Goal: Task Accomplishment & Management: Use online tool/utility

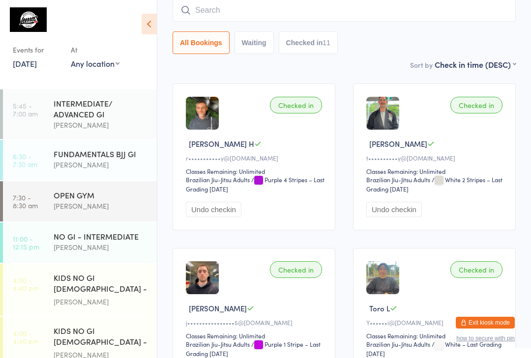
scroll to position [183, 0]
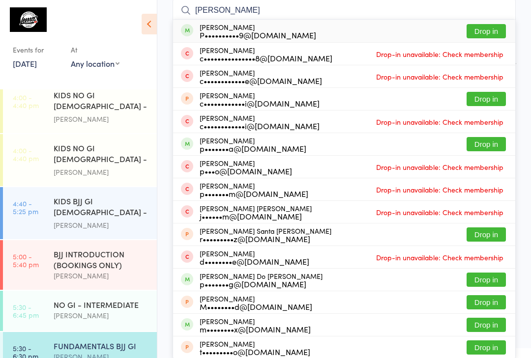
type input "[PERSON_NAME]"
click at [499, 27] on button "Drop in" at bounding box center [486, 31] width 39 height 14
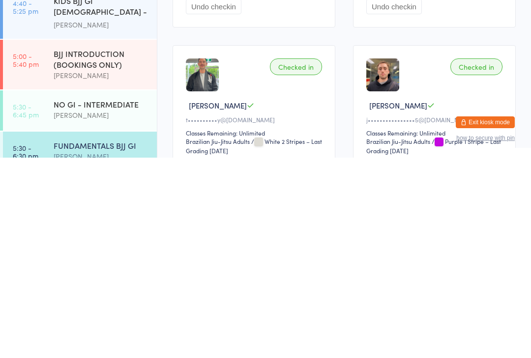
scroll to position [97, 0]
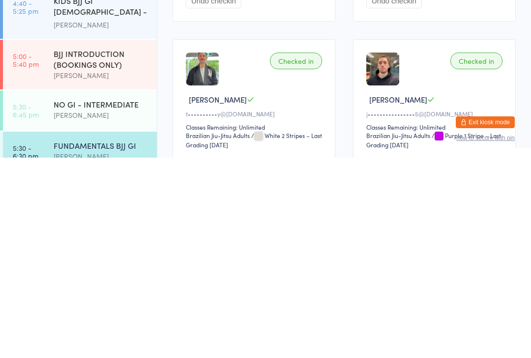
click at [109, 299] on div "NO GI - INTERMEDIATE" at bounding box center [101, 304] width 95 height 11
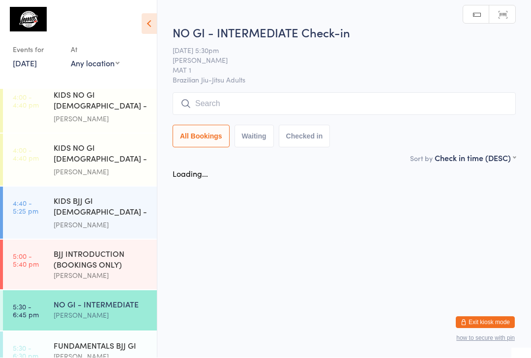
scroll to position [0, 0]
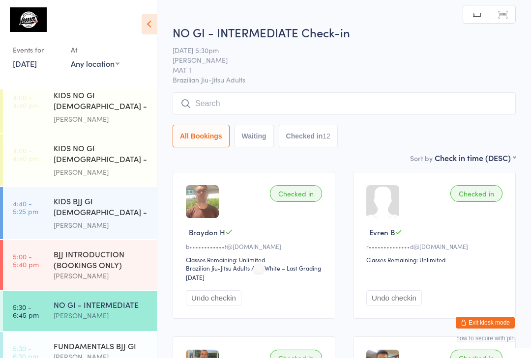
click at [324, 100] on input "search" at bounding box center [344, 103] width 343 height 23
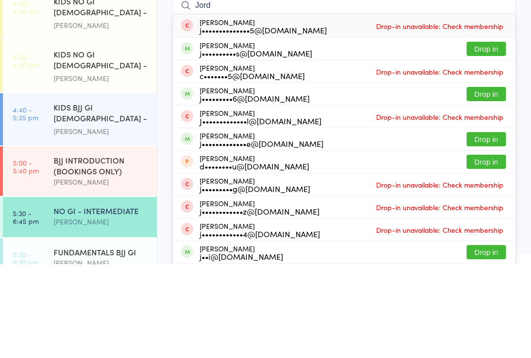
type input "Jord"
click at [483, 136] on button "Drop in" at bounding box center [486, 143] width 39 height 14
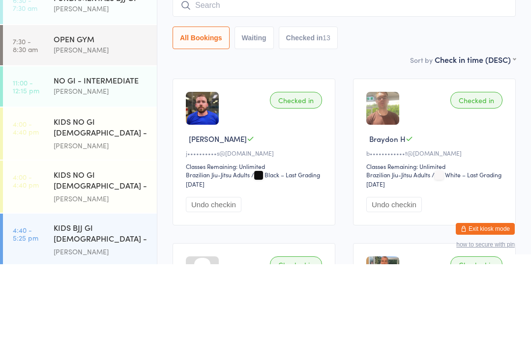
scroll to position [62, 0]
click at [99, 169] on div "NO GI - INTERMEDIATE" at bounding box center [101, 174] width 95 height 11
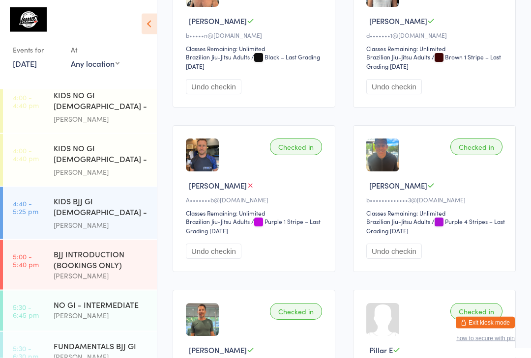
scroll to position [183, 0]
click at [94, 308] on div "NO GI - INTERMEDIATE" at bounding box center [101, 304] width 95 height 11
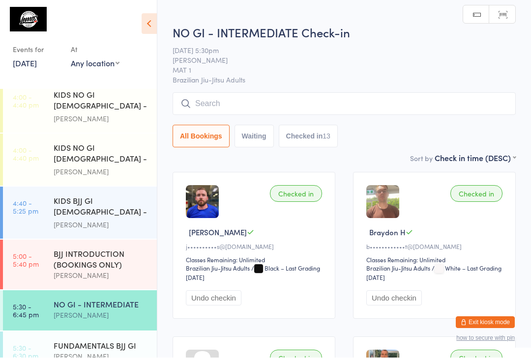
scroll to position [0, 0]
click at [309, 109] on input "search" at bounding box center [344, 103] width 343 height 23
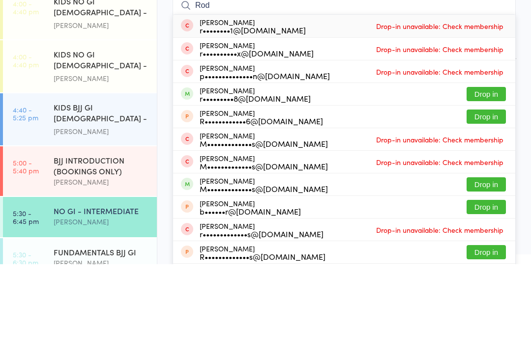
type input "Rod"
click at [495, 181] on button "Drop in" at bounding box center [486, 188] width 39 height 14
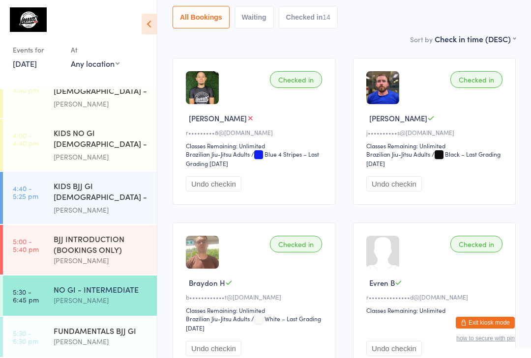
scroll to position [201, 0]
click at [87, 342] on div "[PERSON_NAME]" at bounding box center [101, 341] width 95 height 11
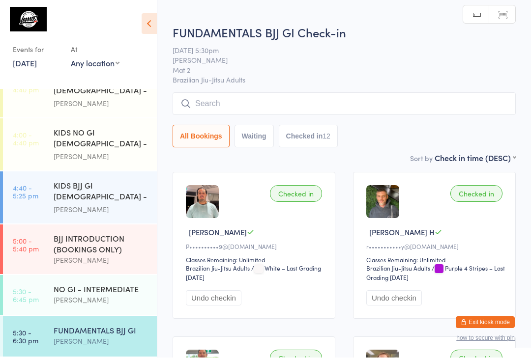
scroll to position [0, 0]
click at [245, 110] on input "search" at bounding box center [344, 103] width 343 height 23
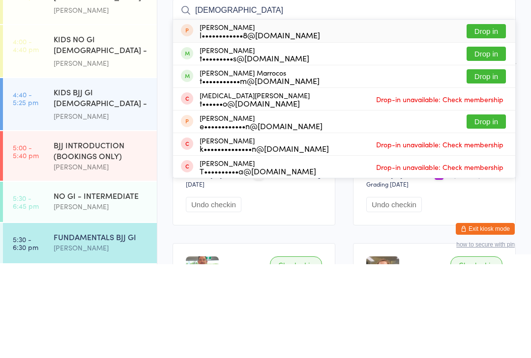
type input "[DEMOGRAPHIC_DATA]"
click at [482, 163] on button "Drop in" at bounding box center [486, 170] width 39 height 14
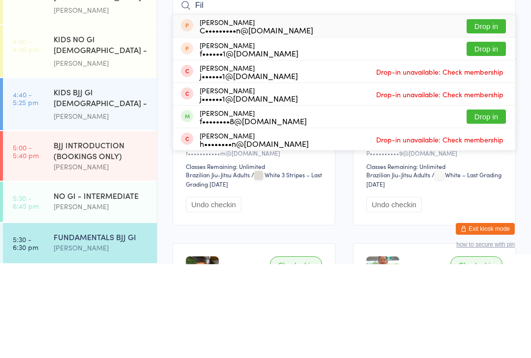
type input "Fil"
click at [484, 204] on button "Drop in" at bounding box center [486, 211] width 39 height 14
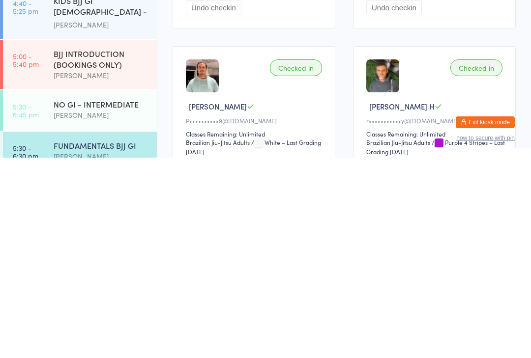
scroll to position [96, 0]
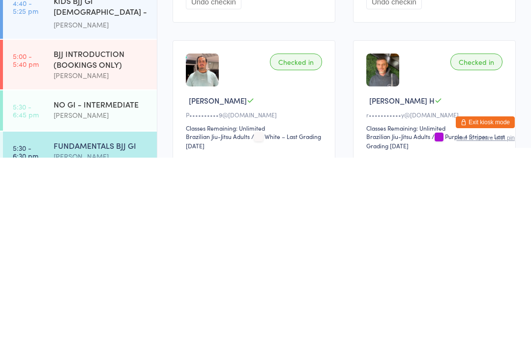
click at [136, 310] on div "[PERSON_NAME]" at bounding box center [101, 315] width 95 height 11
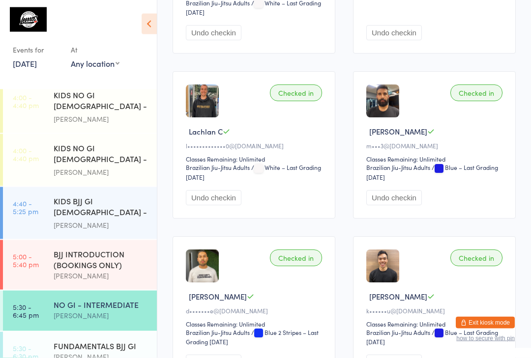
scroll to position [431, 0]
